Goal: Task Accomplishment & Management: Use online tool/utility

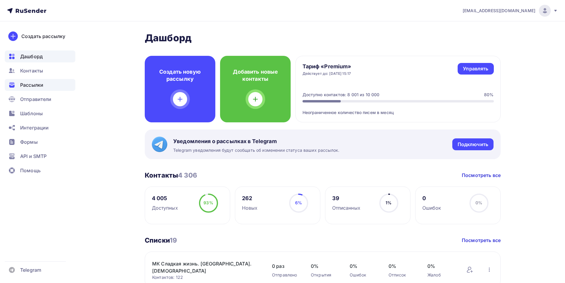
click at [36, 82] on span "Рассылки" at bounding box center [31, 84] width 23 height 7
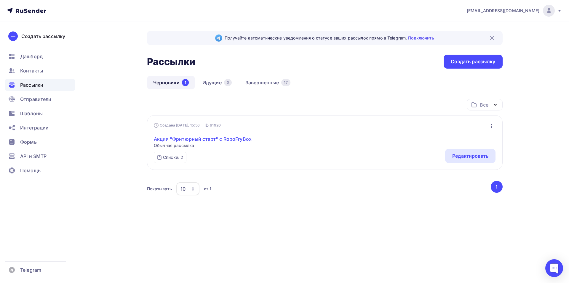
click at [219, 138] on link "Акция "Фритюрный старт" с RoboFryBox" at bounding box center [203, 138] width 98 height 7
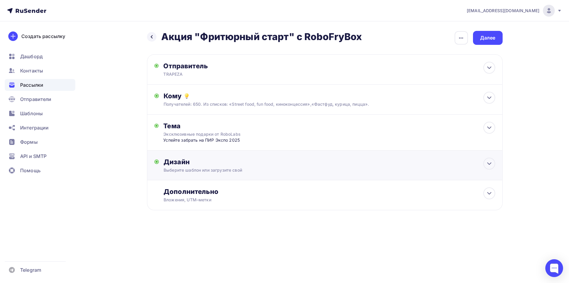
click at [264, 163] on div "Дизайн" at bounding box center [330, 161] width 332 height 8
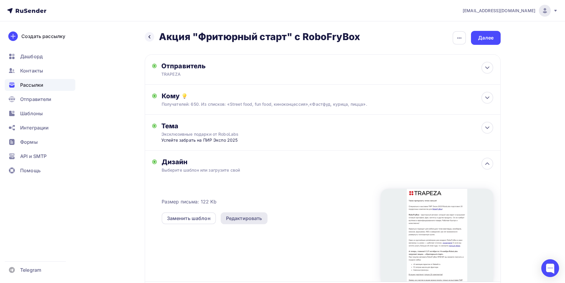
click at [234, 218] on div "Редактировать" at bounding box center [244, 217] width 36 height 7
